Goal: Navigation & Orientation: Find specific page/section

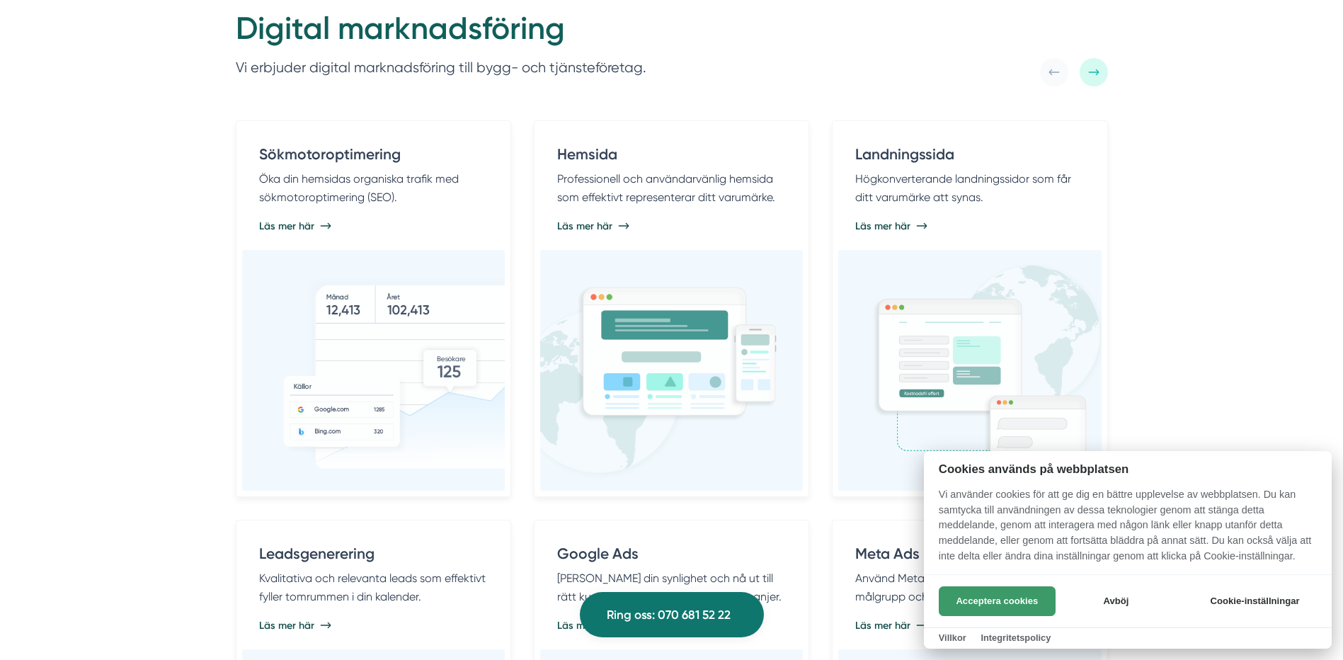
drag, startPoint x: 1015, startPoint y: 605, endPoint x: 1057, endPoint y: 545, distance: 73.1
click at [1015, 604] on button "Acceptera cookies" at bounding box center [997, 601] width 117 height 30
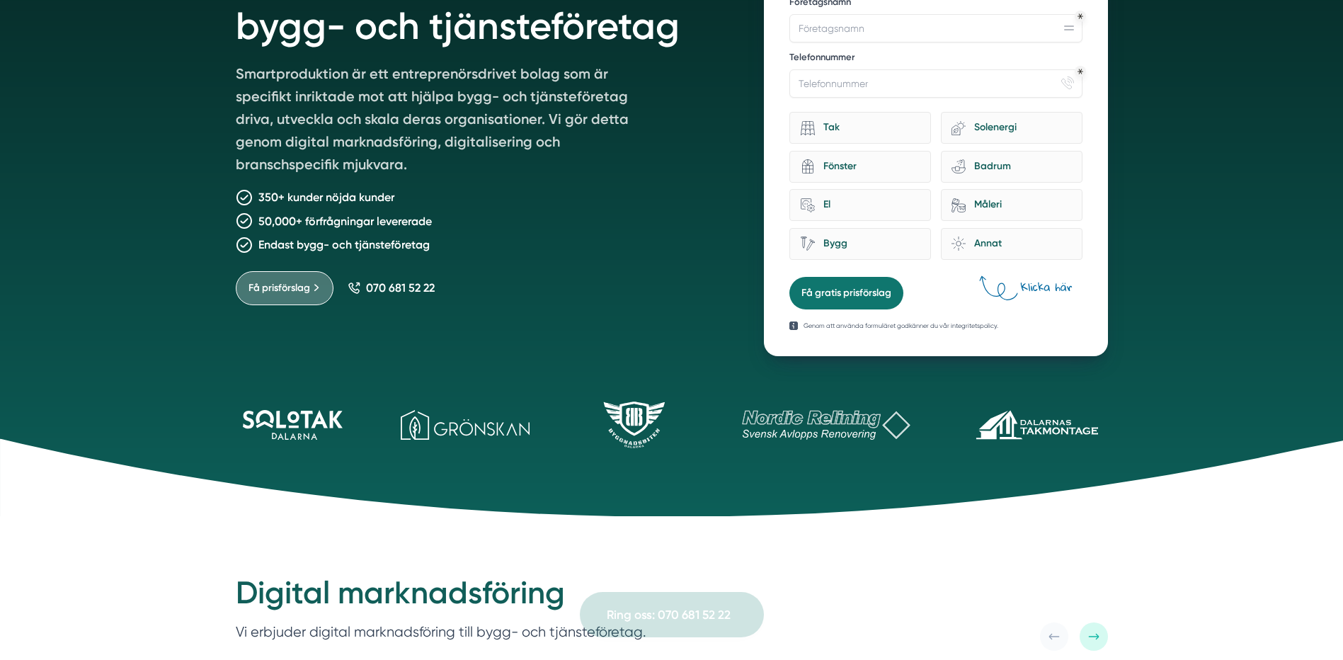
scroll to position [51, 0]
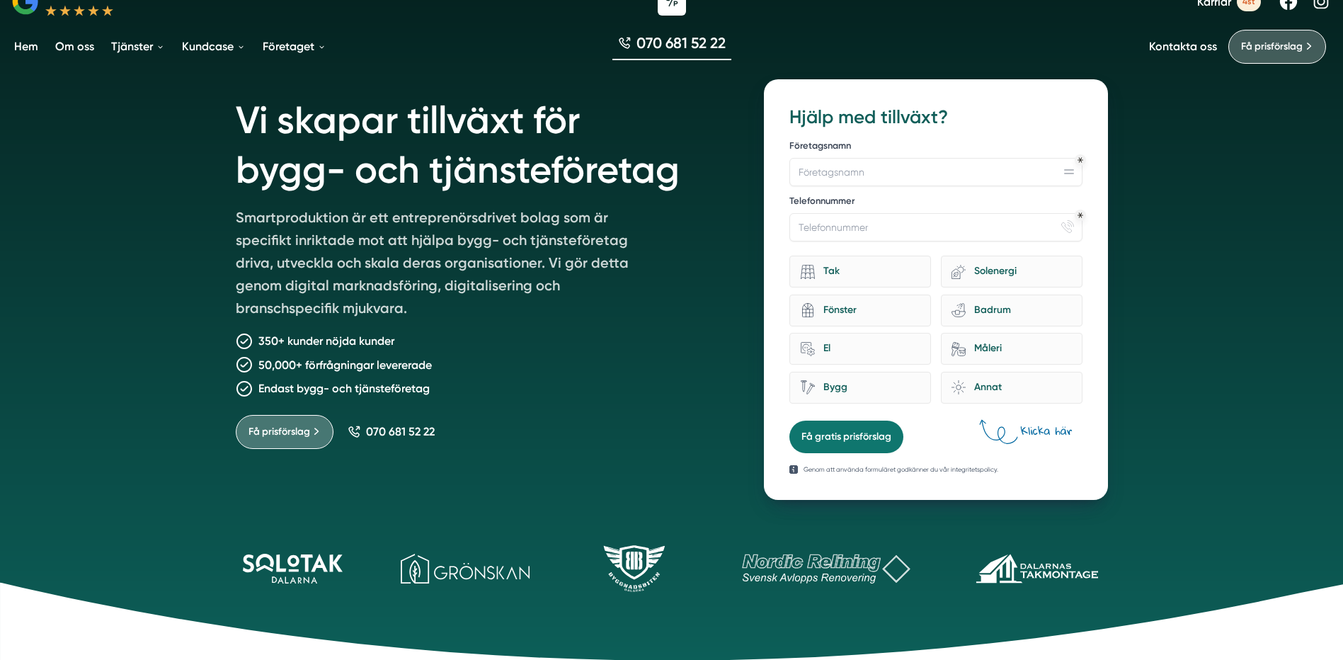
click at [75, 42] on link "Om oss" at bounding box center [74, 46] width 45 height 36
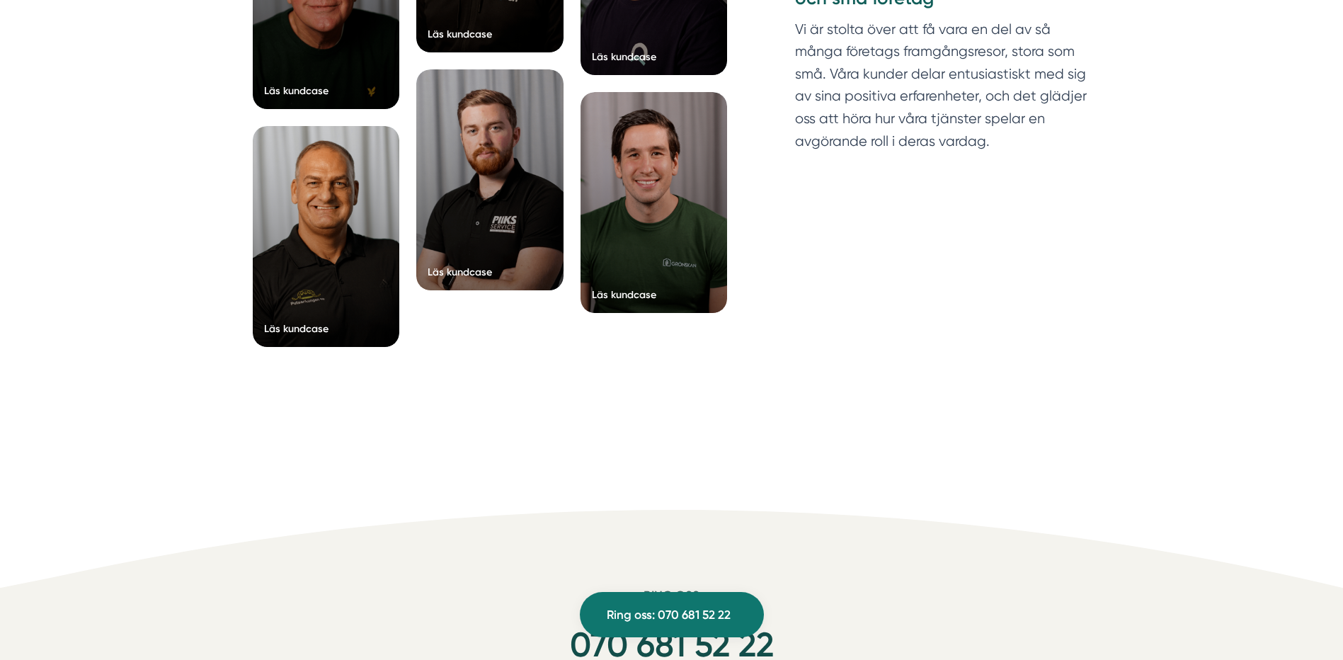
scroll to position [3823, 0]
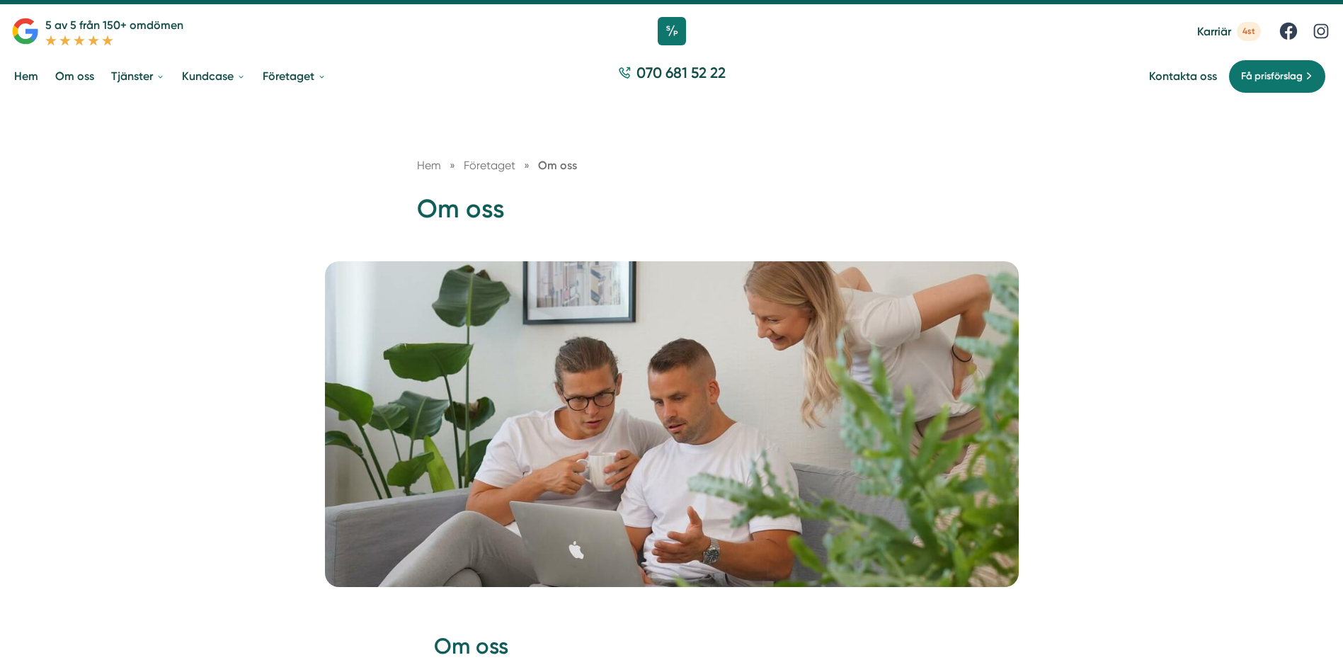
scroll to position [0, 0]
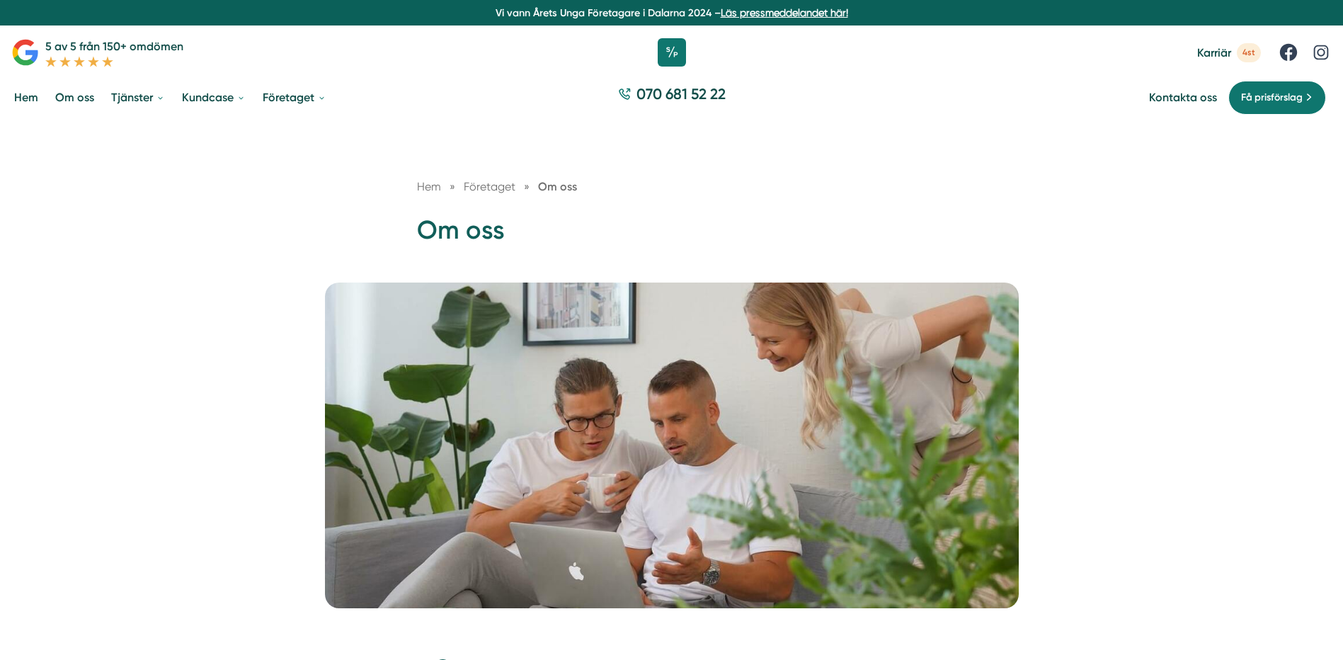
click at [1202, 55] on span "Karriär" at bounding box center [1214, 52] width 34 height 13
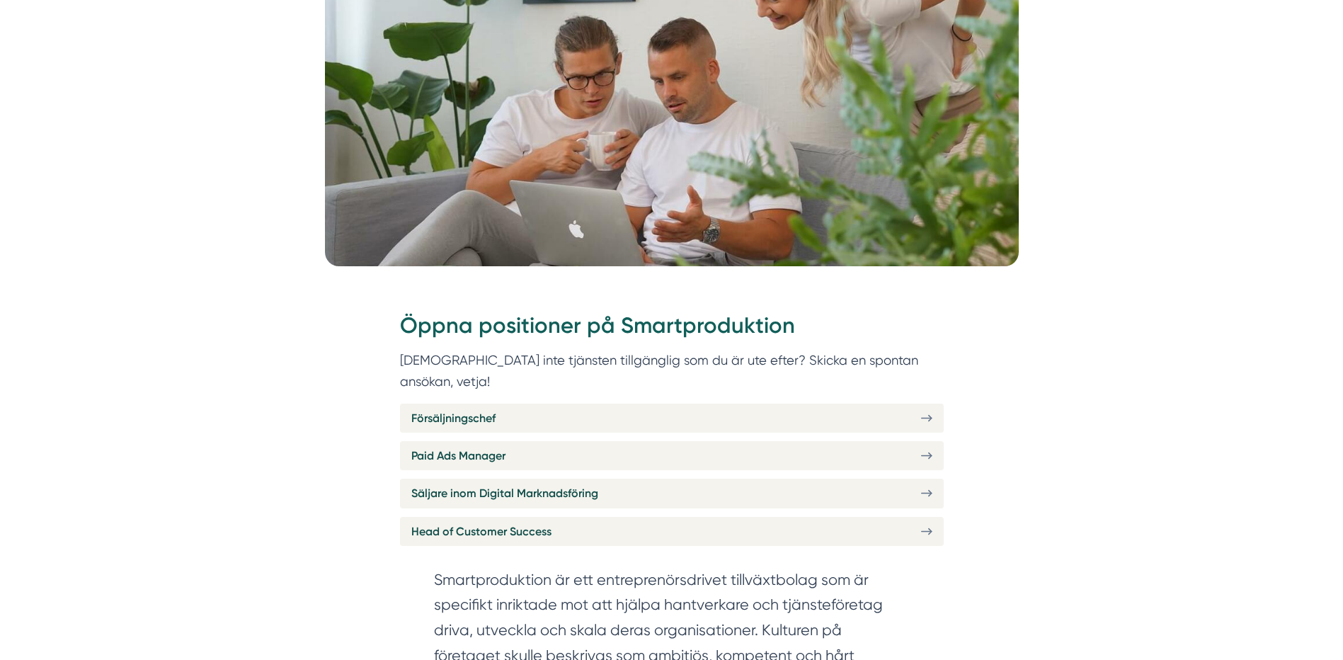
scroll to position [425, 0]
